Goal: Task Accomplishment & Management: Complete application form

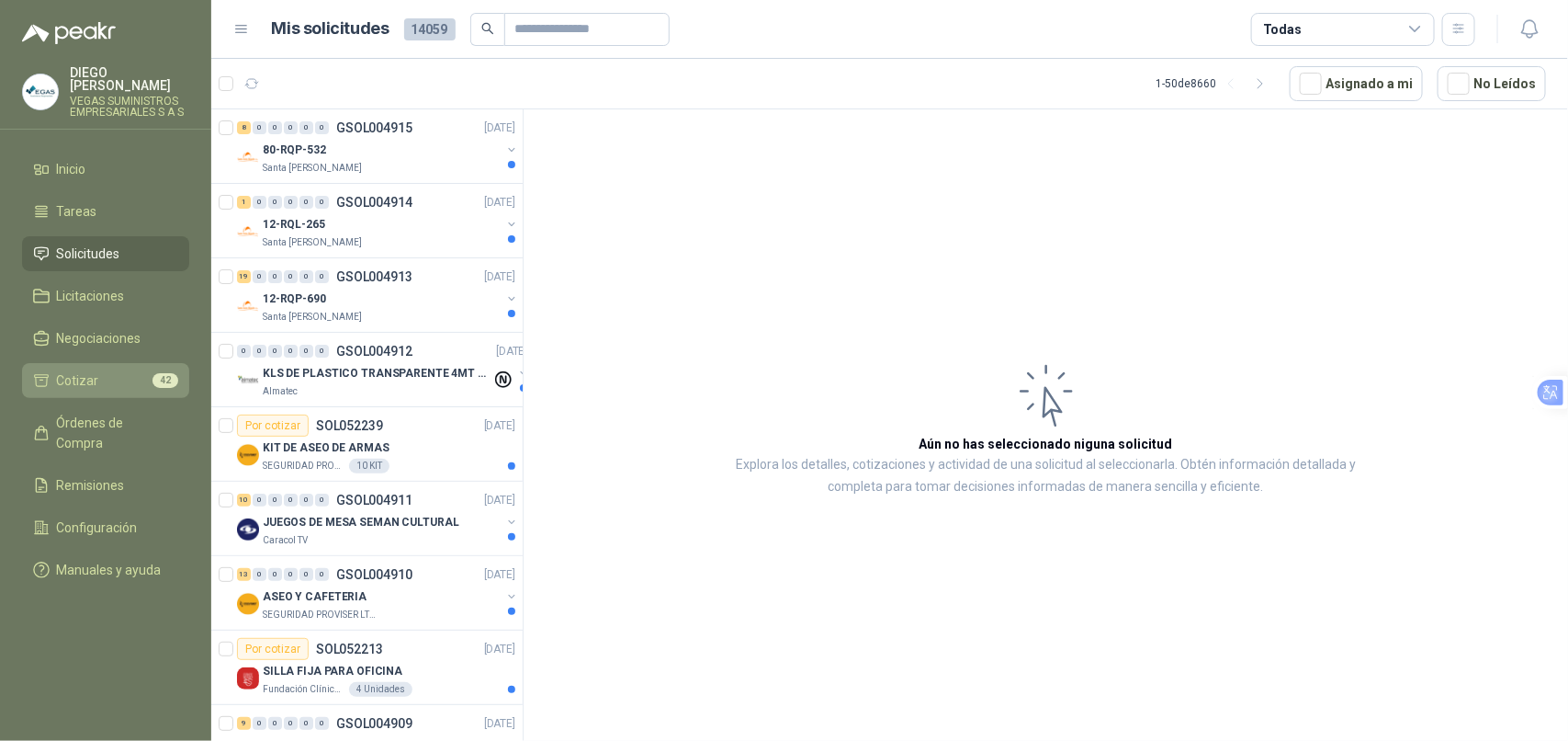
click at [97, 370] on li "Cotizar 42" at bounding box center [105, 380] width 145 height 21
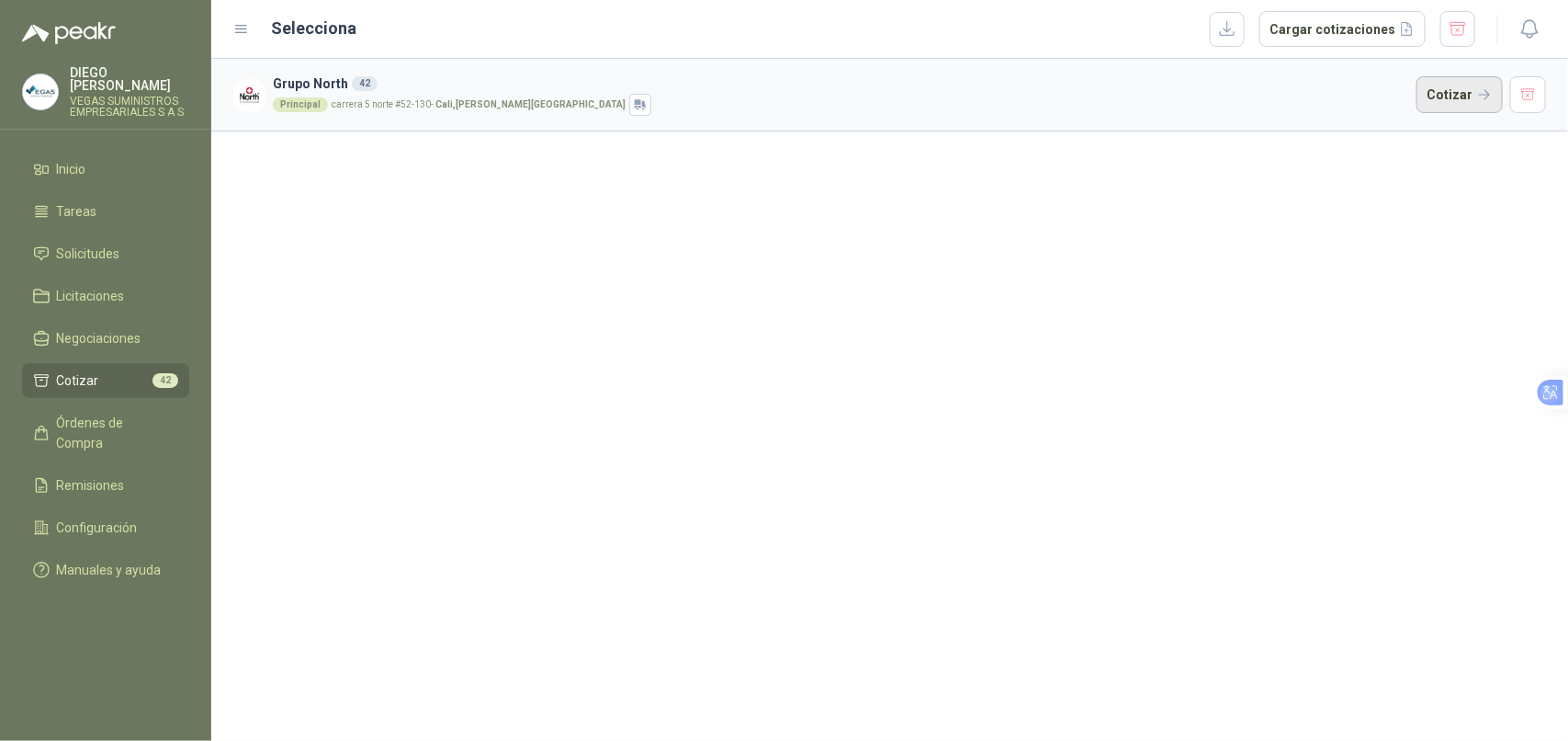
click at [1456, 93] on button "Cotizar" at bounding box center [1459, 94] width 86 height 36
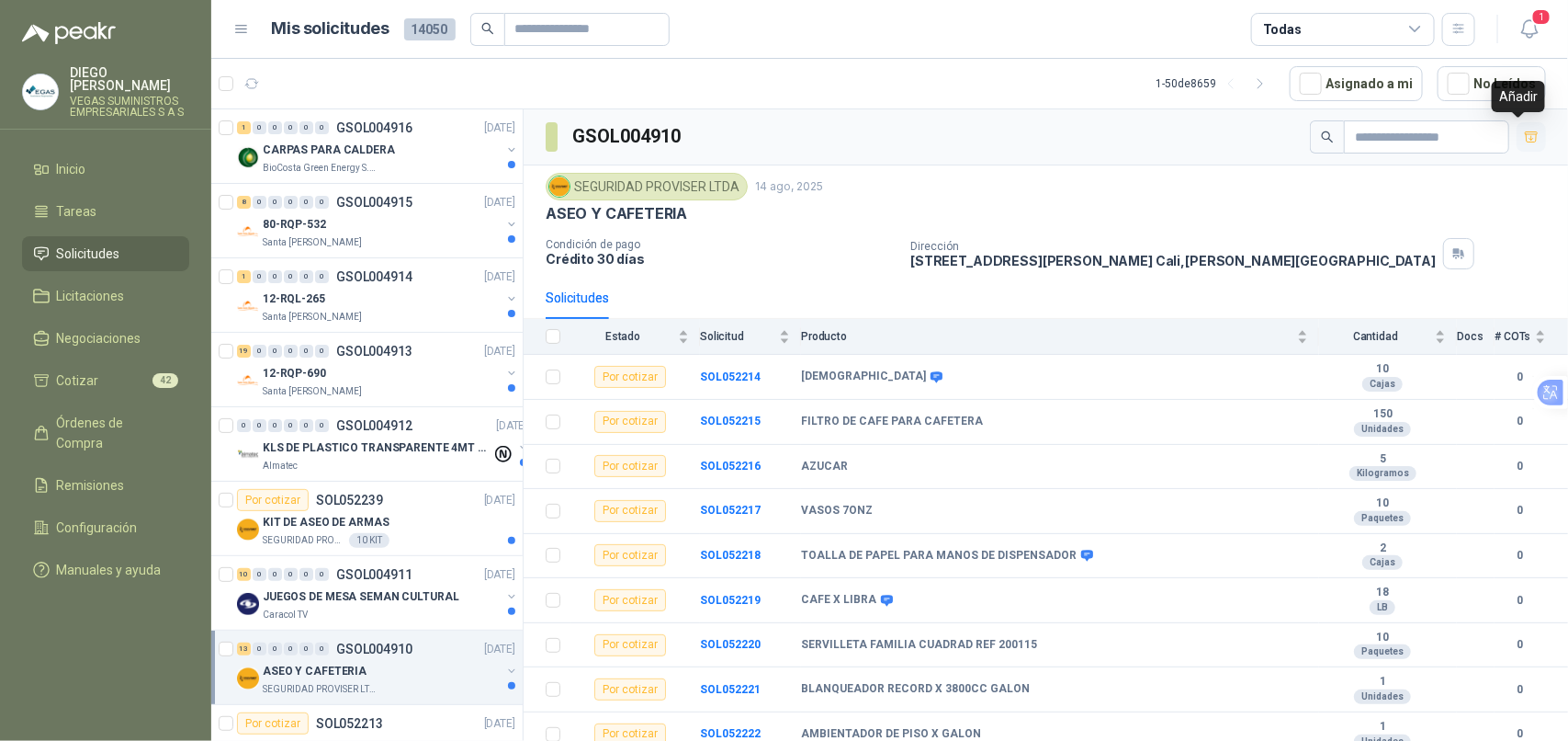
click at [1523, 144] on icon "button" at bounding box center [1531, 137] width 16 height 16
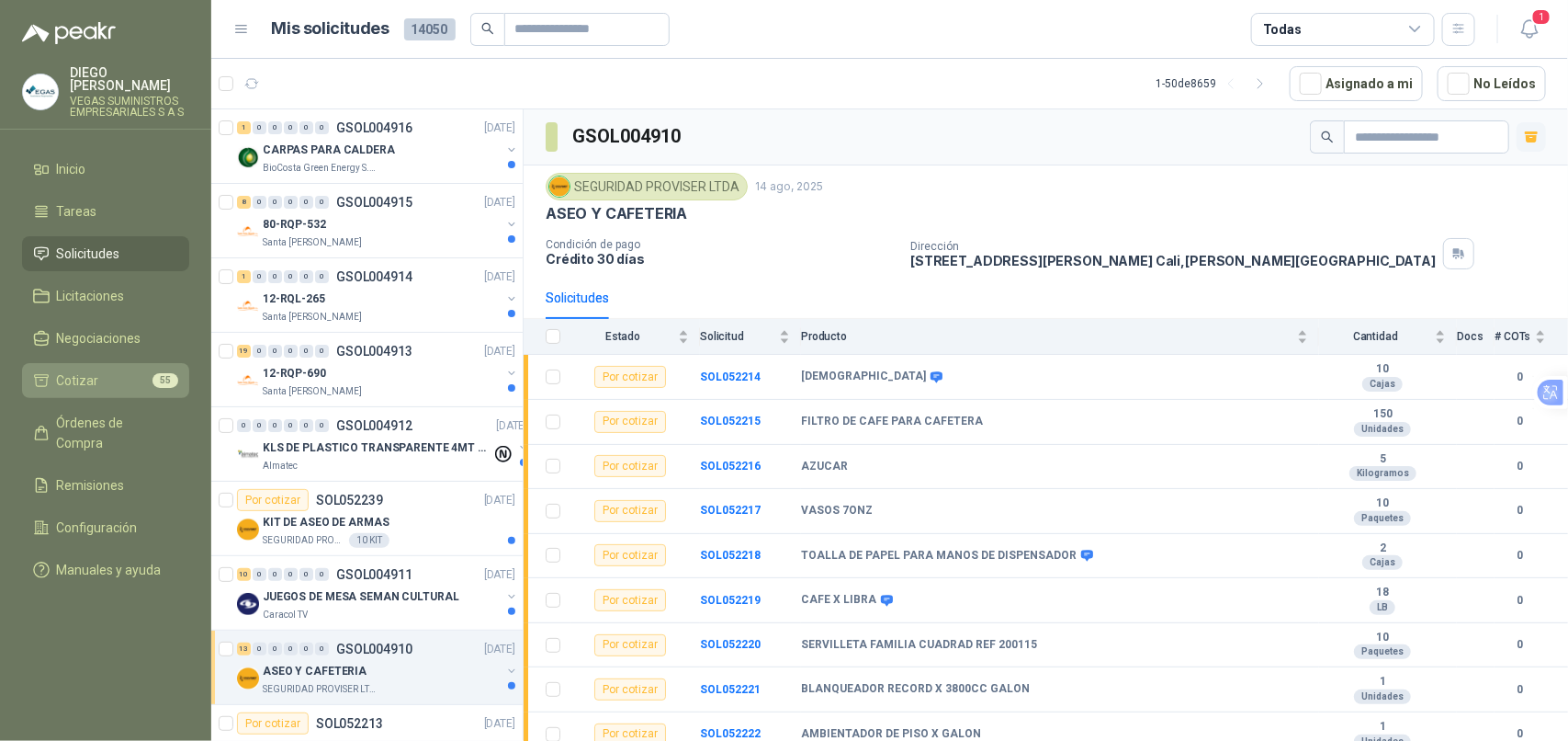
click at [92, 378] on link "Cotizar 55" at bounding box center [106, 379] width 167 height 35
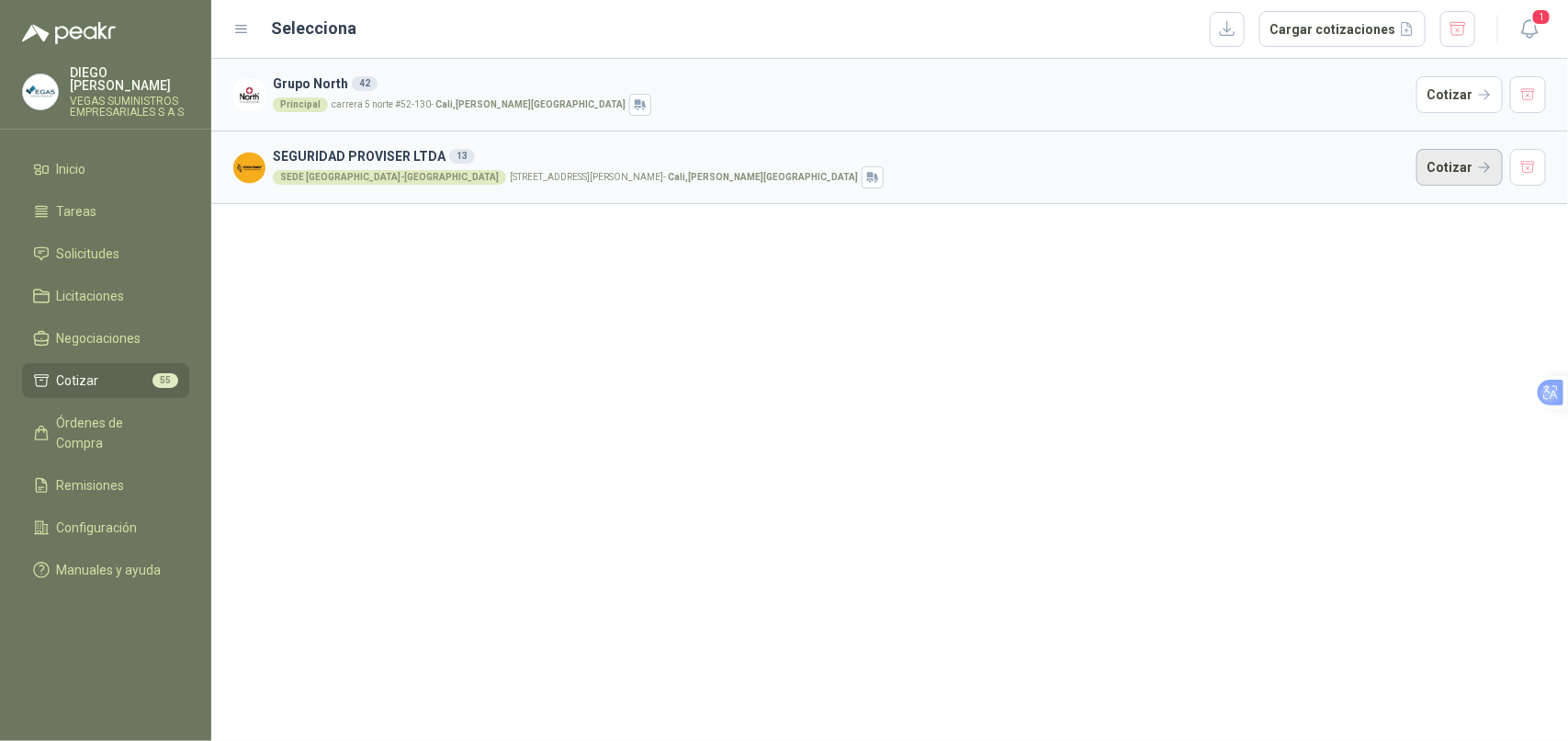
click at [1457, 178] on button "Cotizar" at bounding box center [1459, 166] width 86 height 36
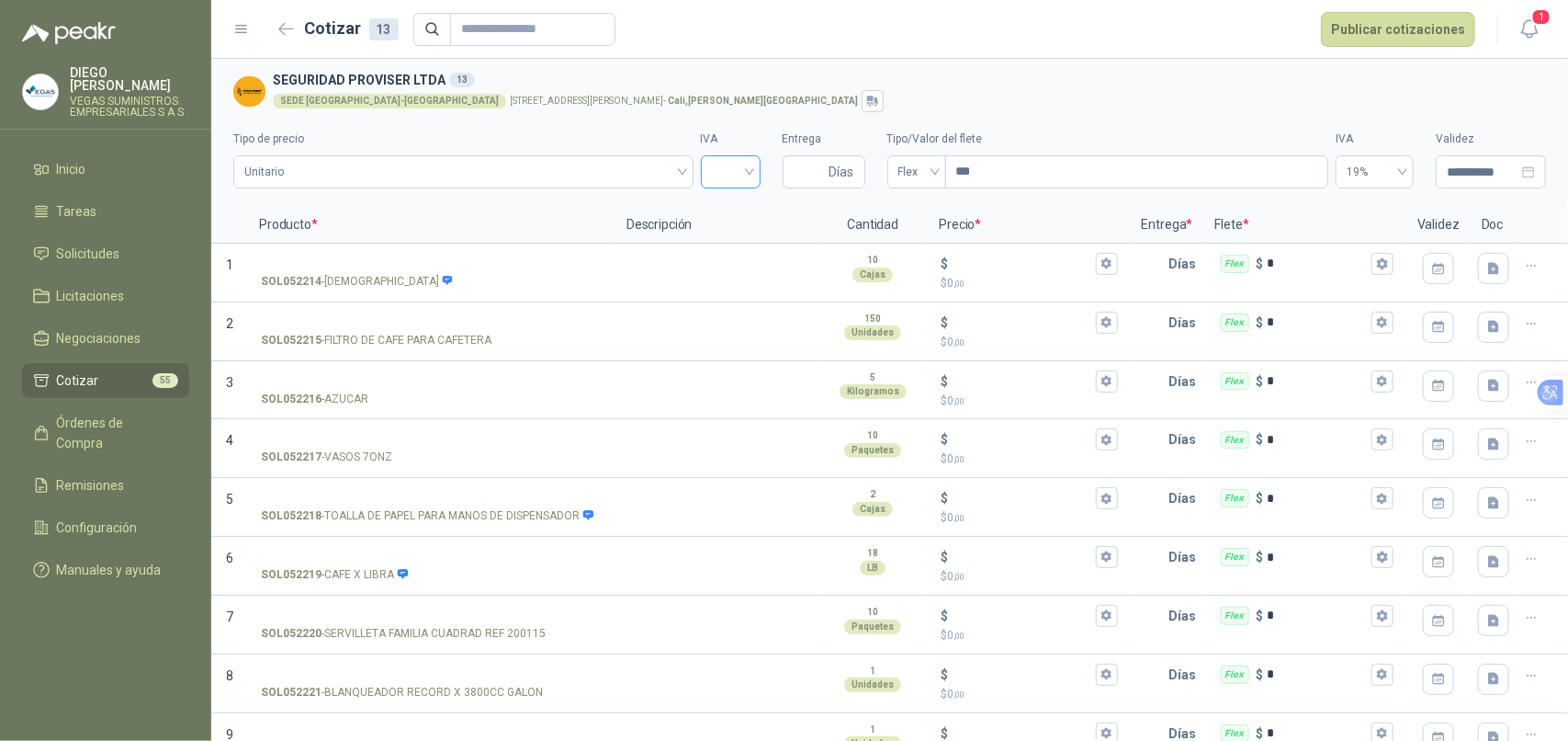
click at [731, 172] on input "search" at bounding box center [730, 169] width 37 height 27
click at [727, 213] on div "19%" at bounding box center [723, 210] width 30 height 21
click at [798, 175] on input "Entrega" at bounding box center [810, 171] width 32 height 31
type input "*"
